Goal: Find specific page/section: Find specific page/section

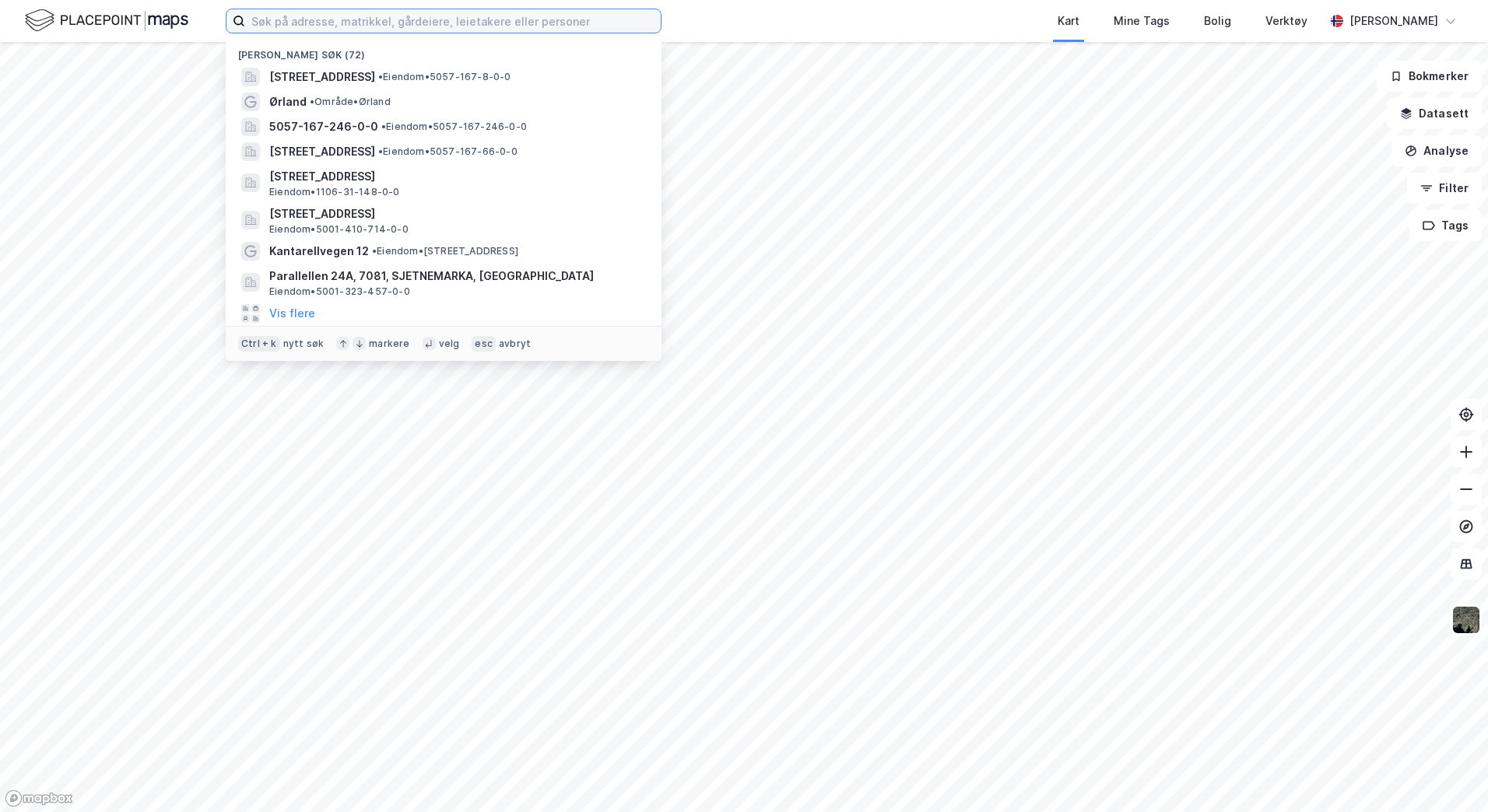
click at [282, 19] on input at bounding box center [454, 21] width 416 height 23
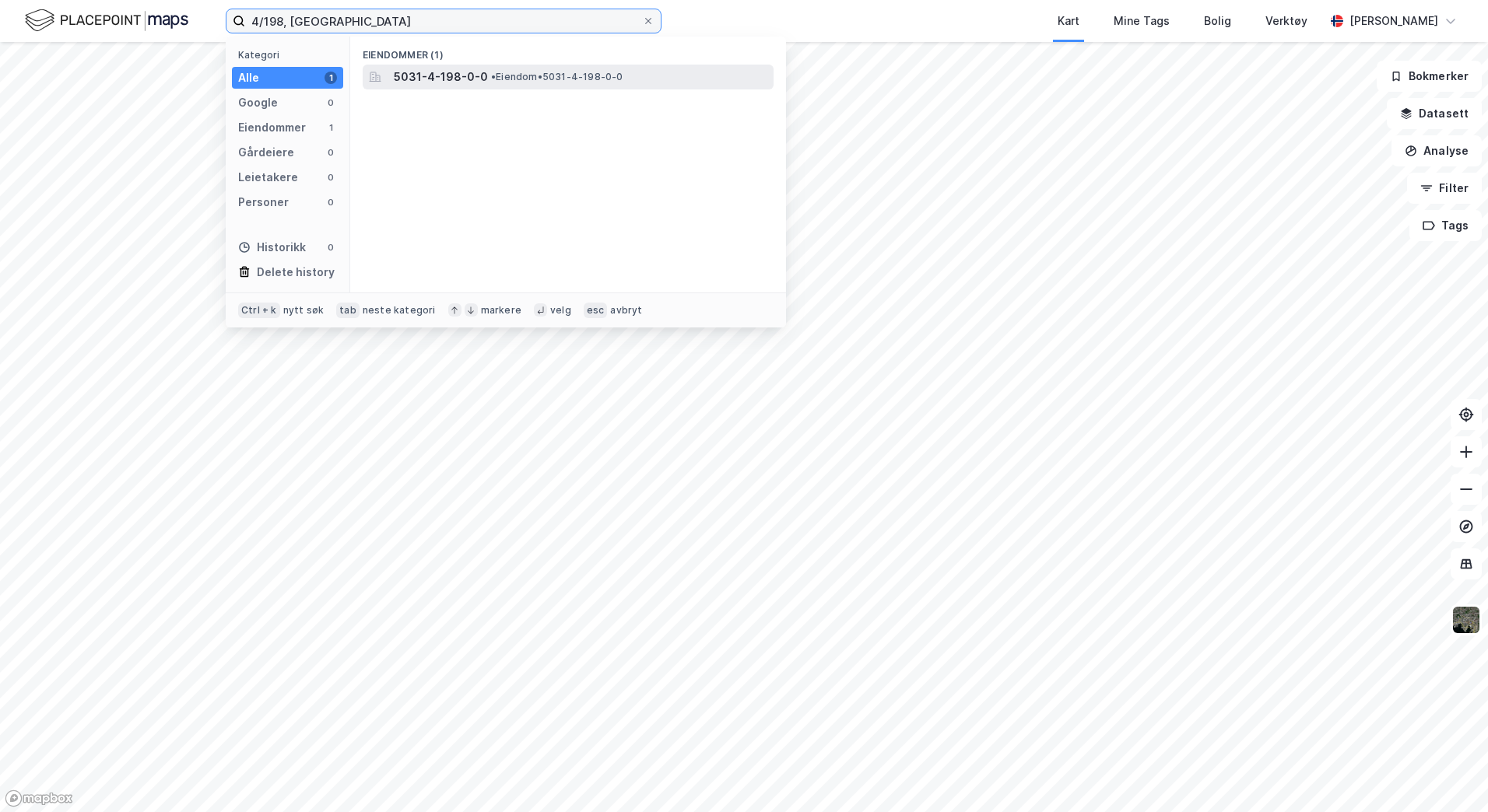
type input "4/198, [GEOGRAPHIC_DATA]"
click at [499, 81] on span "• Eiendom • 5031-4-198-0-0" at bounding box center [557, 77] width 132 height 12
